Goal: Task Accomplishment & Management: Use online tool/utility

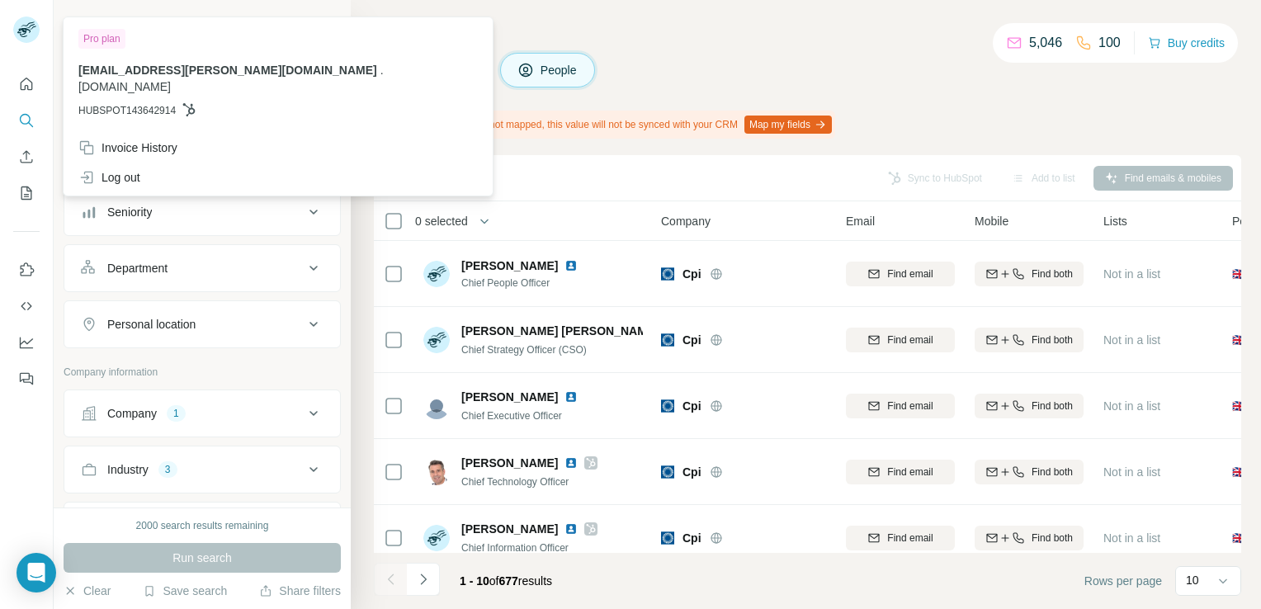
click at [145, 70] on span "[EMAIL_ADDRESS][PERSON_NAME][DOMAIN_NAME]" at bounding box center [227, 70] width 299 height 13
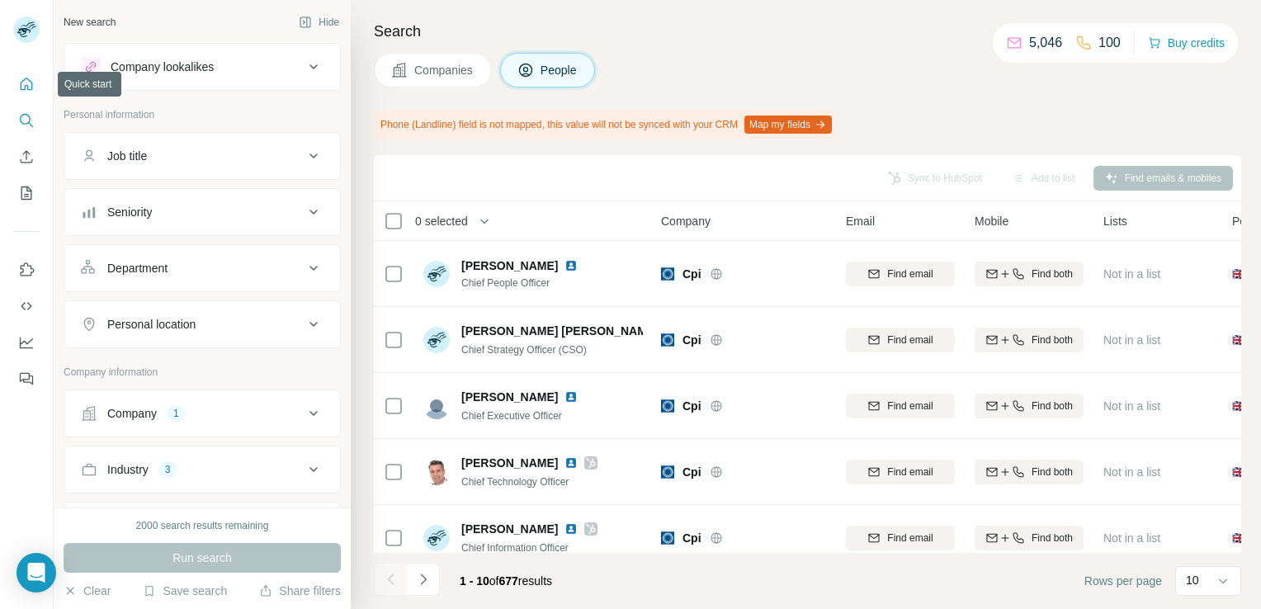
click at [27, 85] on icon "Quick start" at bounding box center [27, 84] width 12 height 12
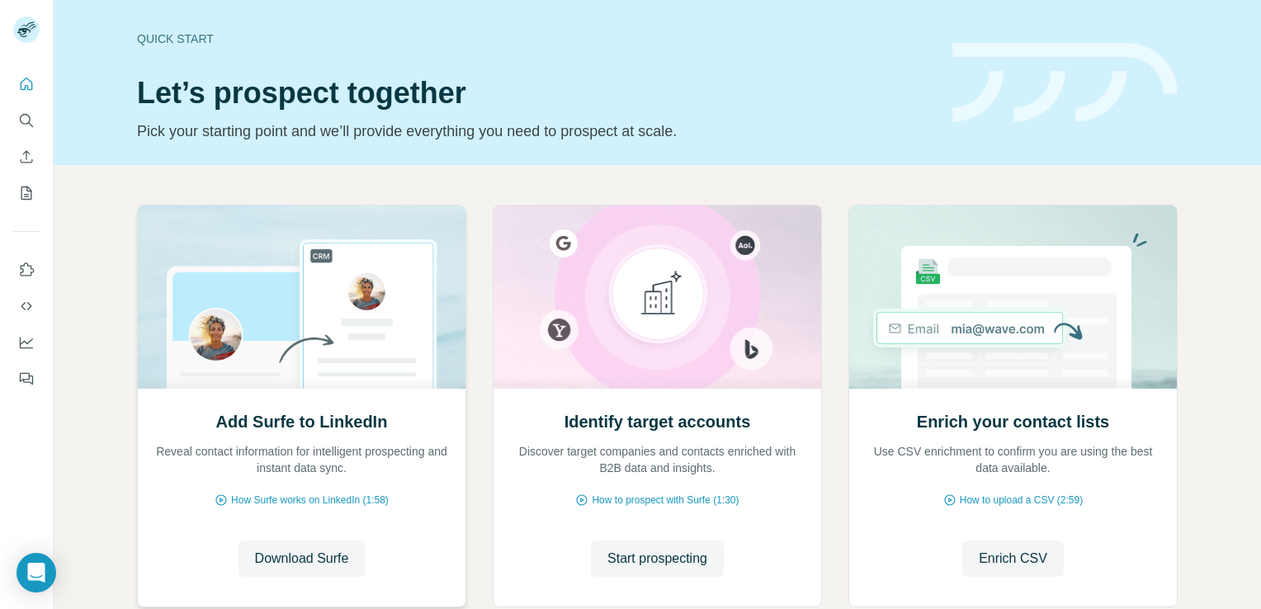
scroll to position [103, 0]
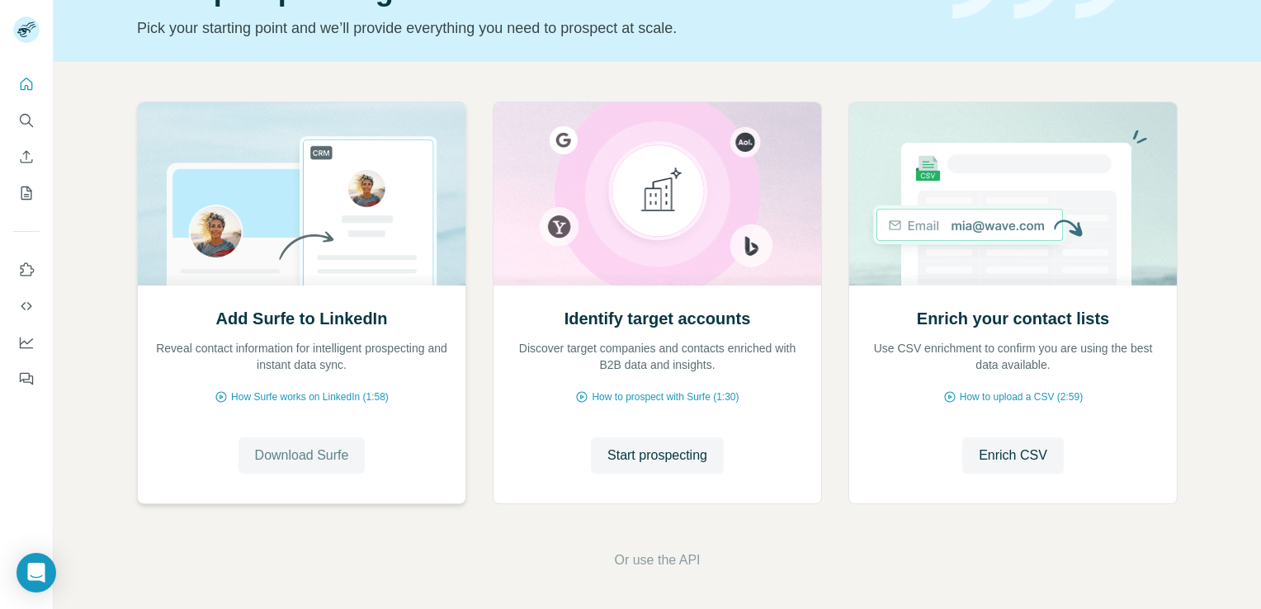
click at [296, 456] on span "Download Surfe" at bounding box center [302, 456] width 94 height 20
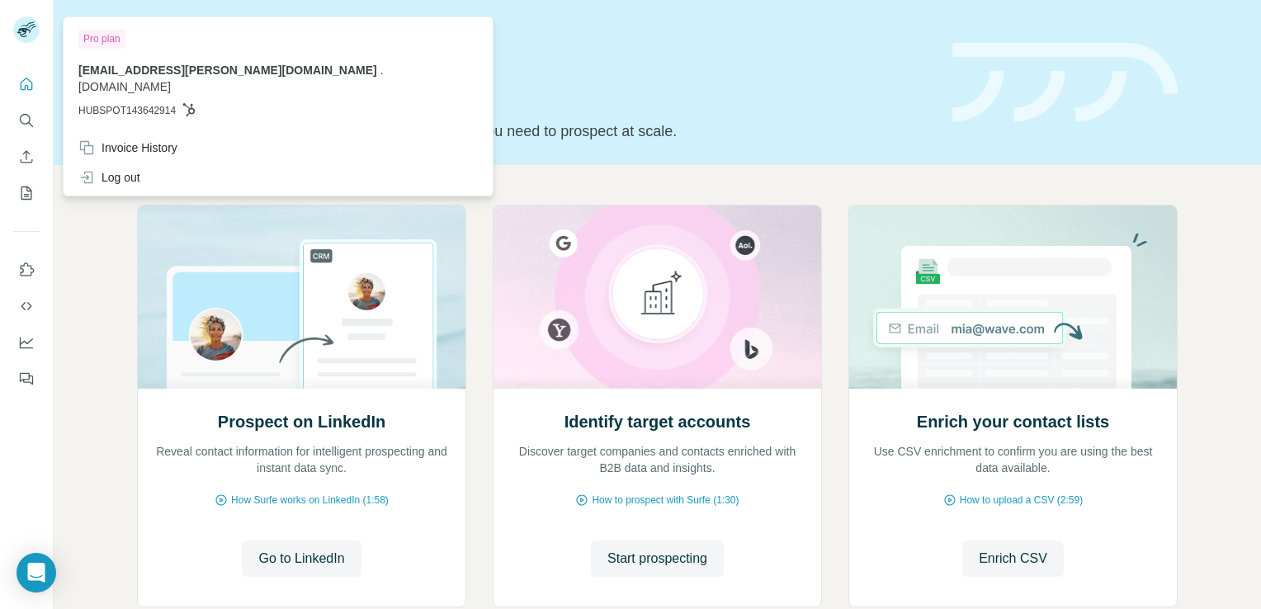
click at [35, 31] on rect at bounding box center [26, 30] width 26 height 26
